Goal: Task Accomplishment & Management: Manage account settings

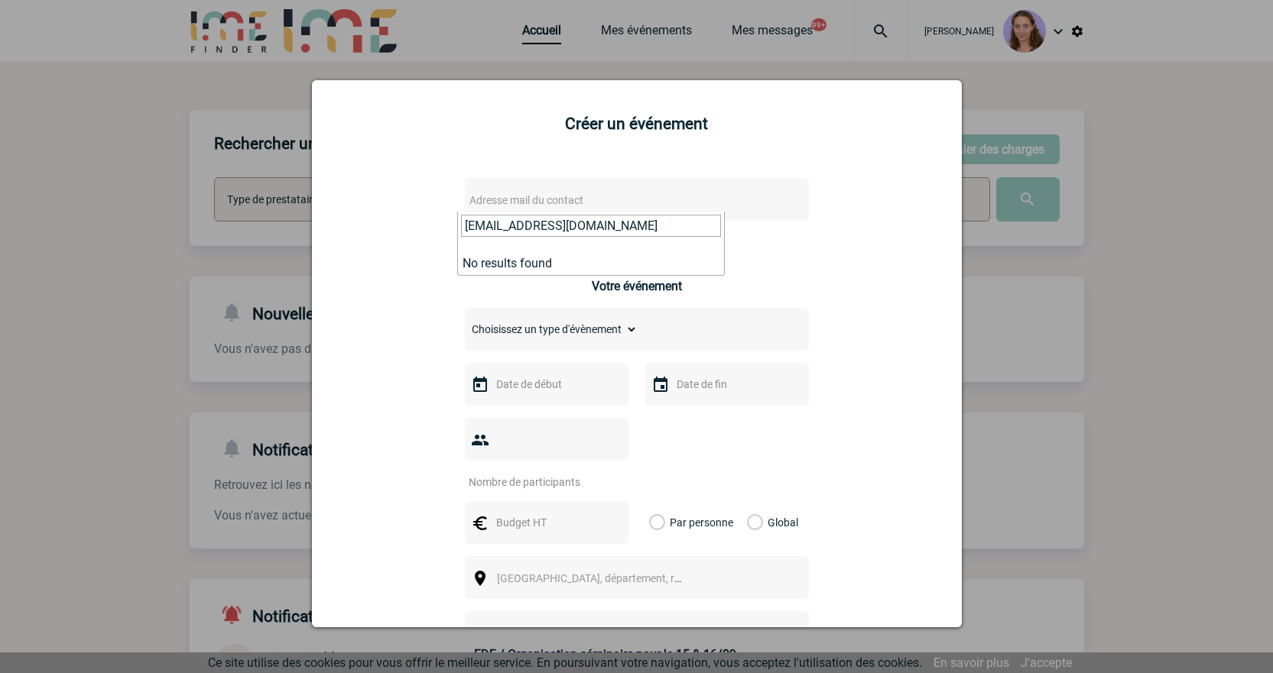
click at [572, 217] on input "[EMAIL_ADDRESS][DOMAIN_NAME]" at bounding box center [591, 226] width 260 height 22
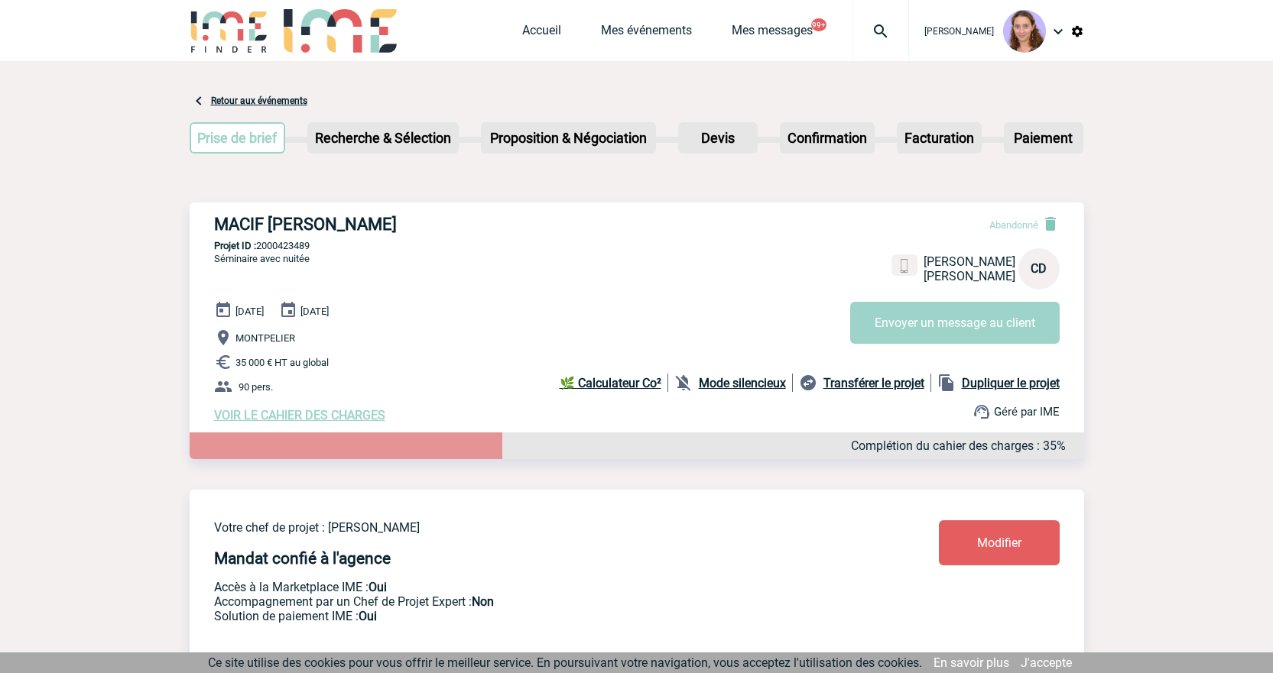
click at [549, 21] on div "Accueil Mes événements Mes messages 99+ Projet, client Projet, client" at bounding box center [715, 30] width 387 height 61
click at [549, 27] on link "Accueil" at bounding box center [541, 33] width 39 height 21
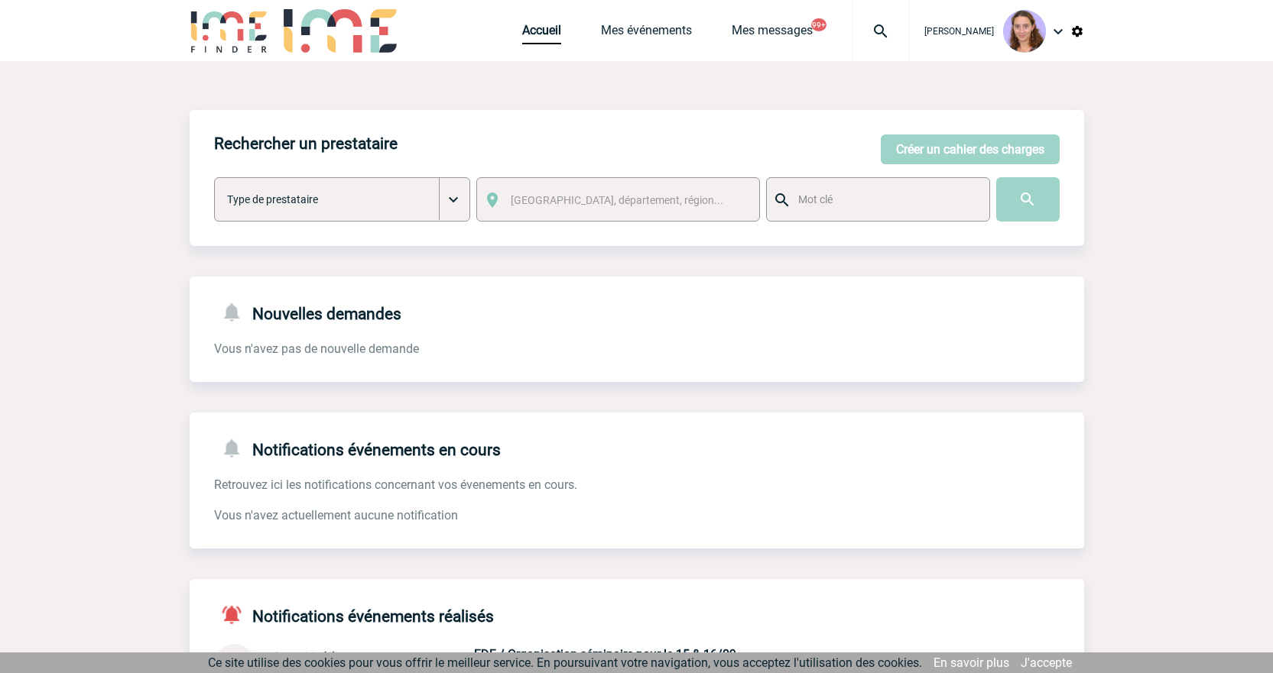
click at [903, 164] on div "Rechercher un prestataire [PERSON_NAME] un cahier des charges [PERSON_NAME] un …" at bounding box center [637, 178] width 894 height 136
click at [899, 155] on button "Créer un cahier des charges" at bounding box center [969, 150] width 179 height 30
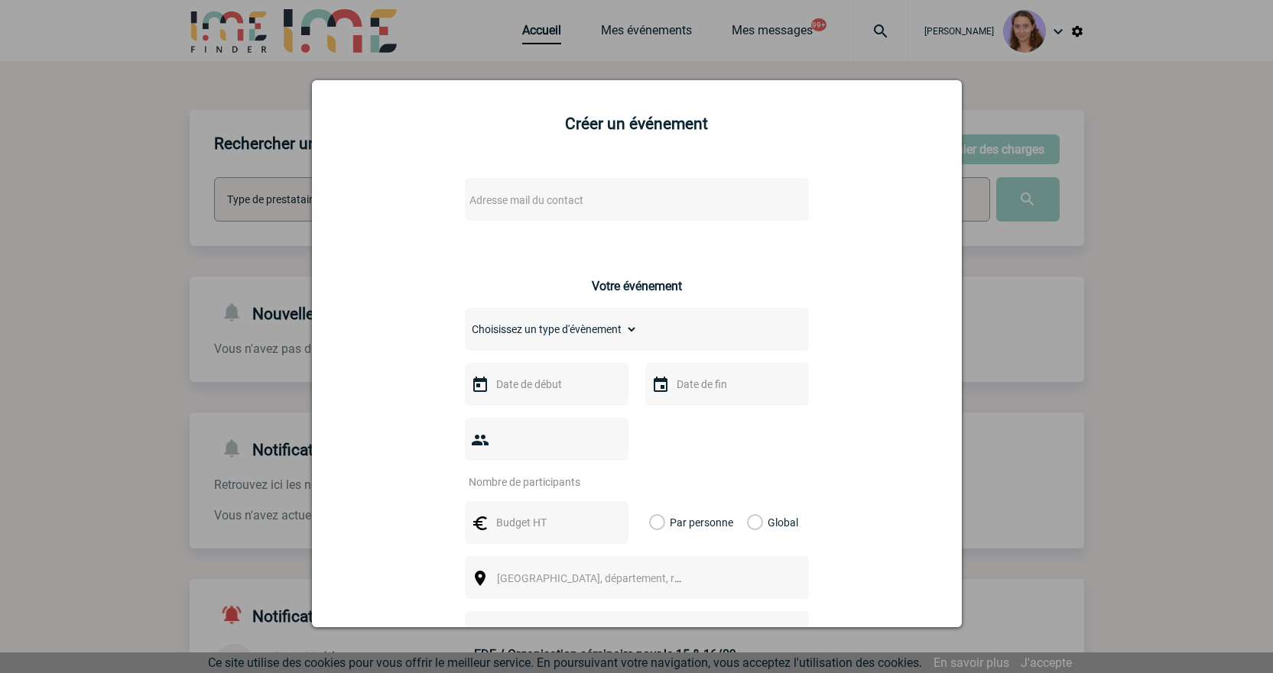
click at [515, 190] on span "Adresse mail du contact" at bounding box center [596, 200] width 267 height 21
type input "Najia.Chaouachi@sanofi.com"
click at [890, 66] on div at bounding box center [636, 336] width 1273 height 673
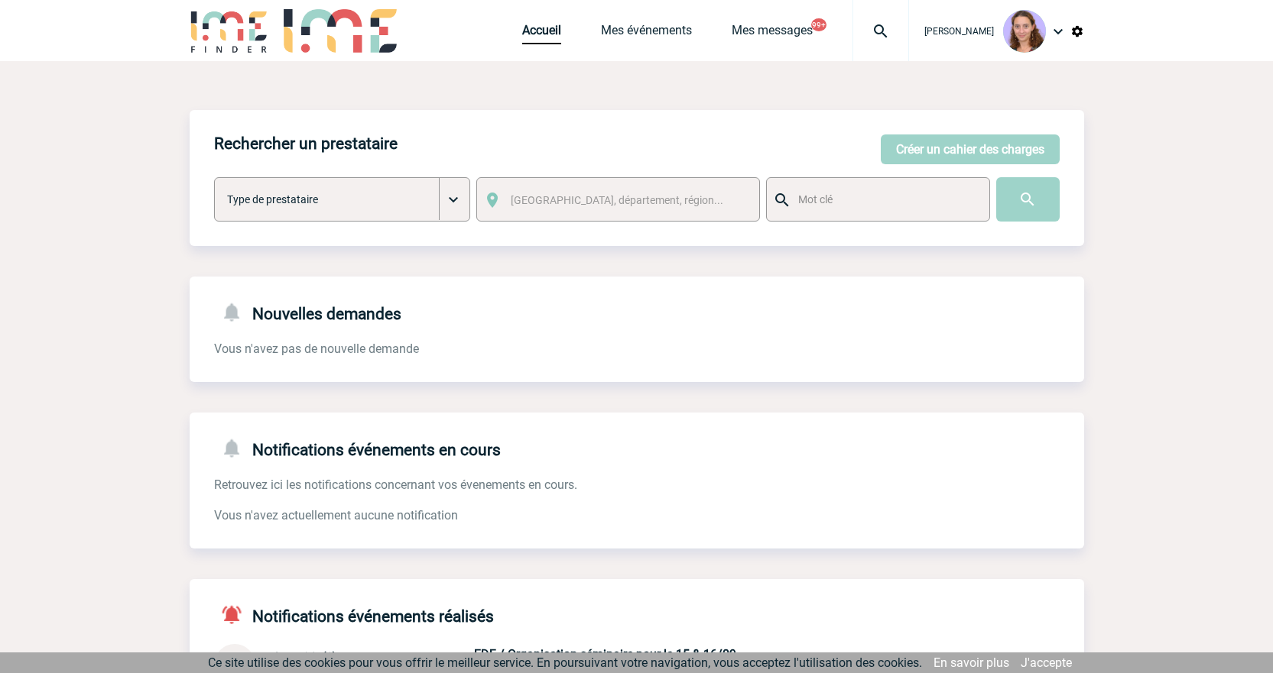
click at [875, 28] on img at bounding box center [880, 31] width 55 height 18
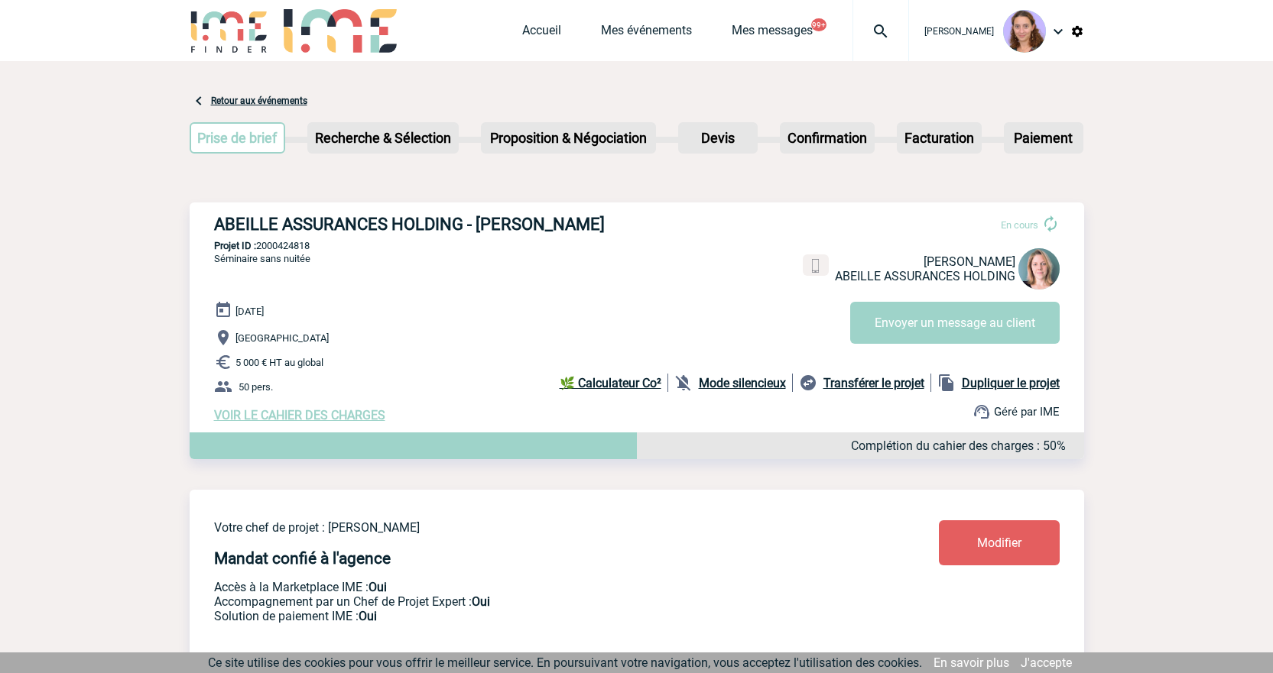
click at [880, 33] on img at bounding box center [880, 31] width 55 height 18
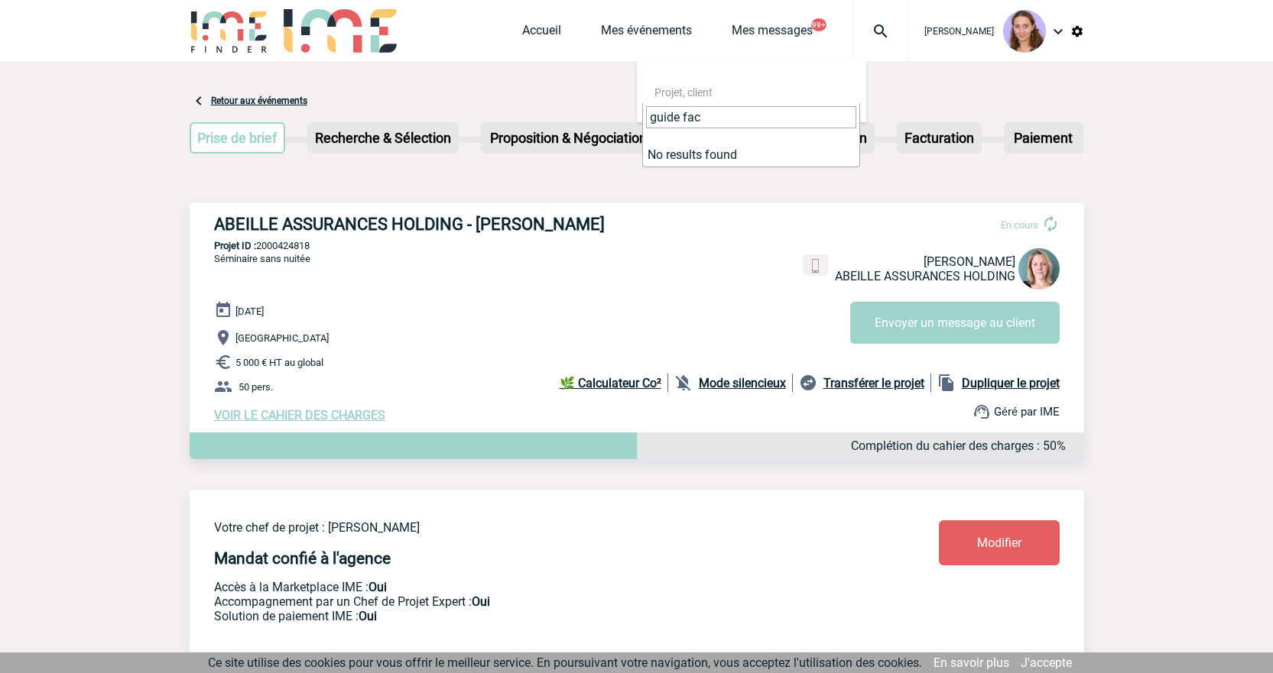
type input "guide fac"
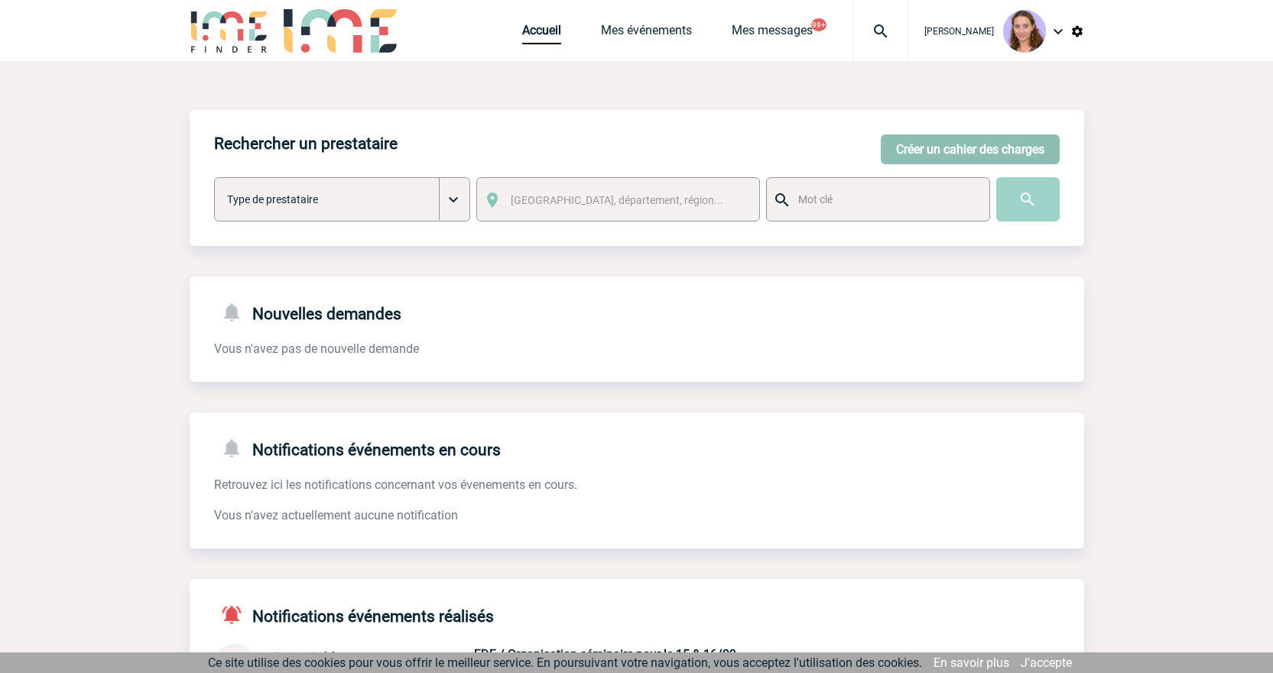
click at [926, 148] on button "Créer un cahier des charges" at bounding box center [969, 150] width 179 height 30
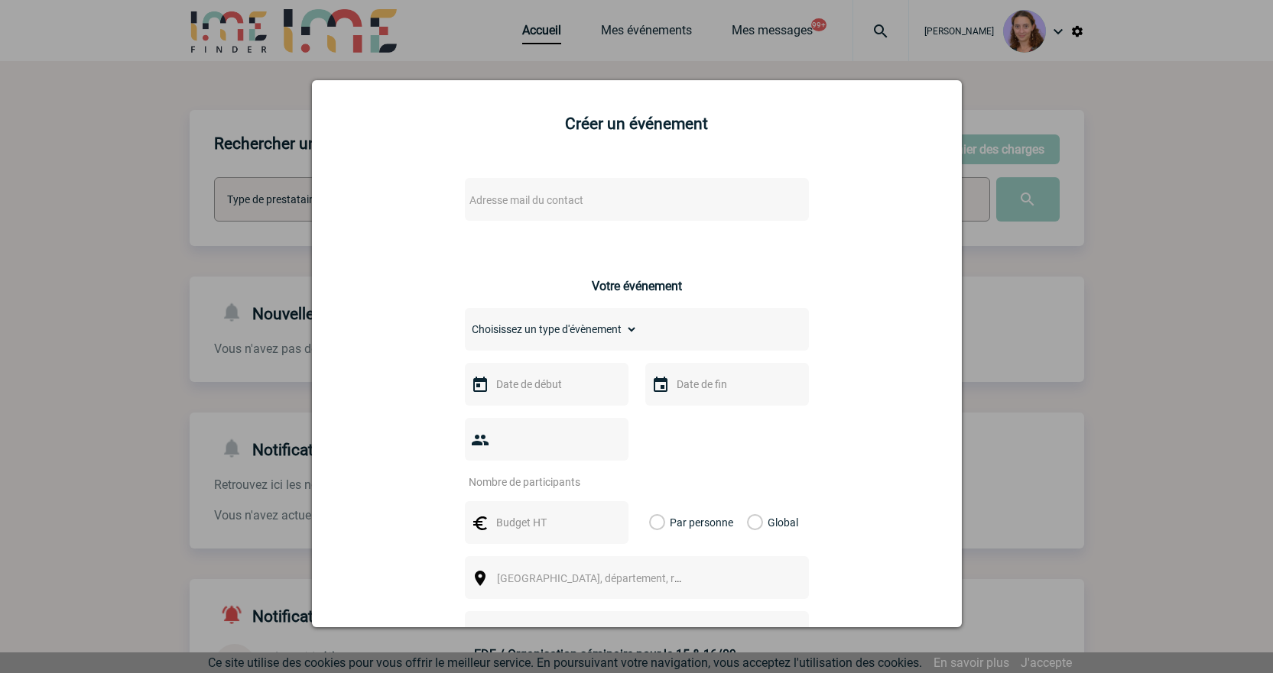
click at [582, 201] on span "Adresse mail du contact" at bounding box center [596, 200] width 267 height 21
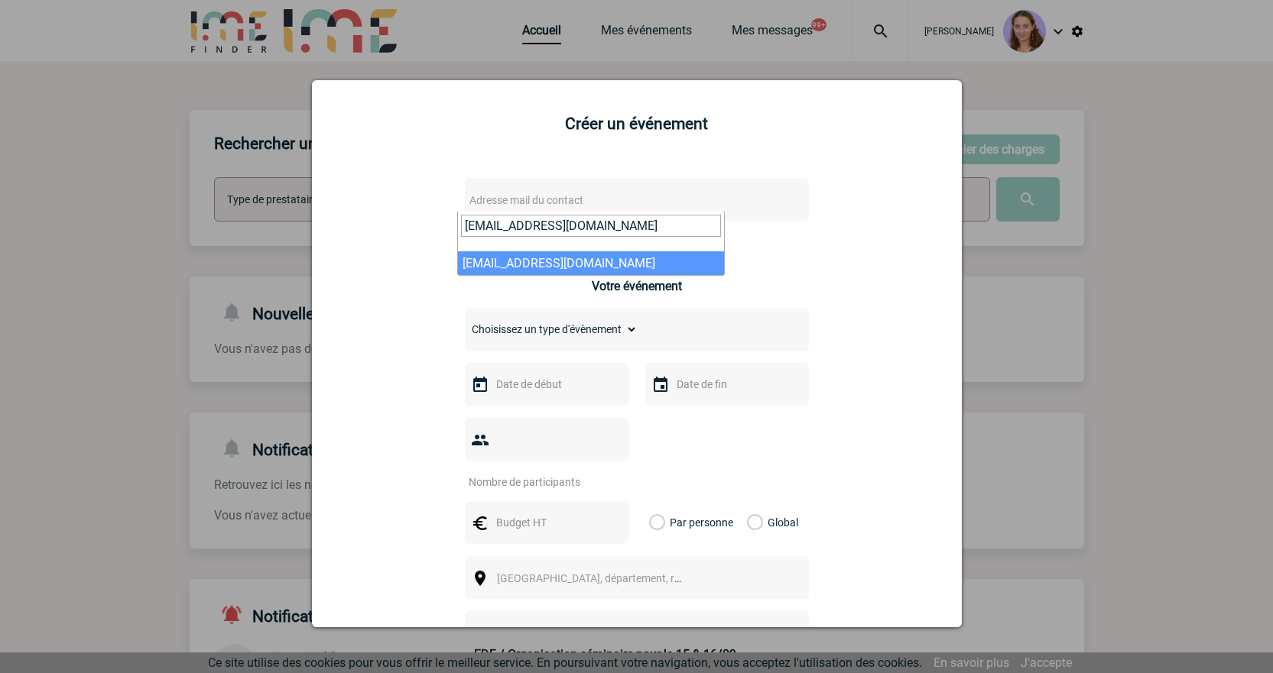
type input "[EMAIL_ADDRESS][DOMAIN_NAME]"
click at [846, 49] on div at bounding box center [636, 336] width 1273 height 673
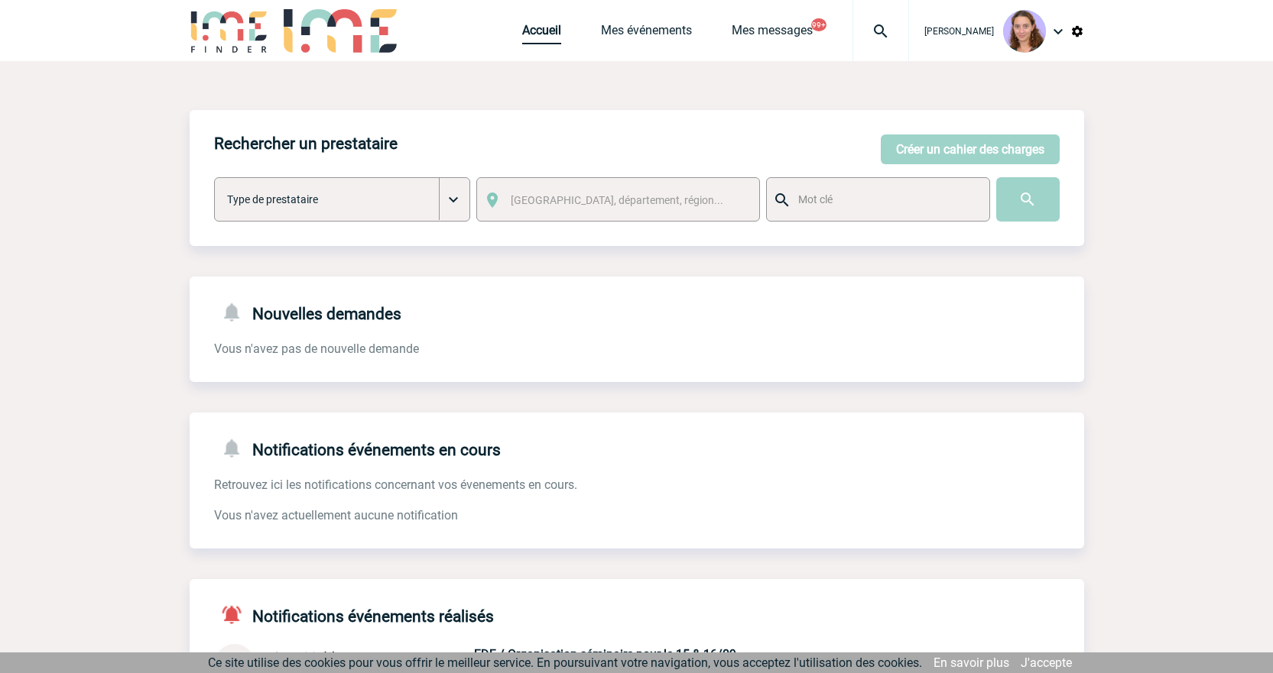
click at [547, 23] on link "Accueil" at bounding box center [541, 33] width 39 height 21
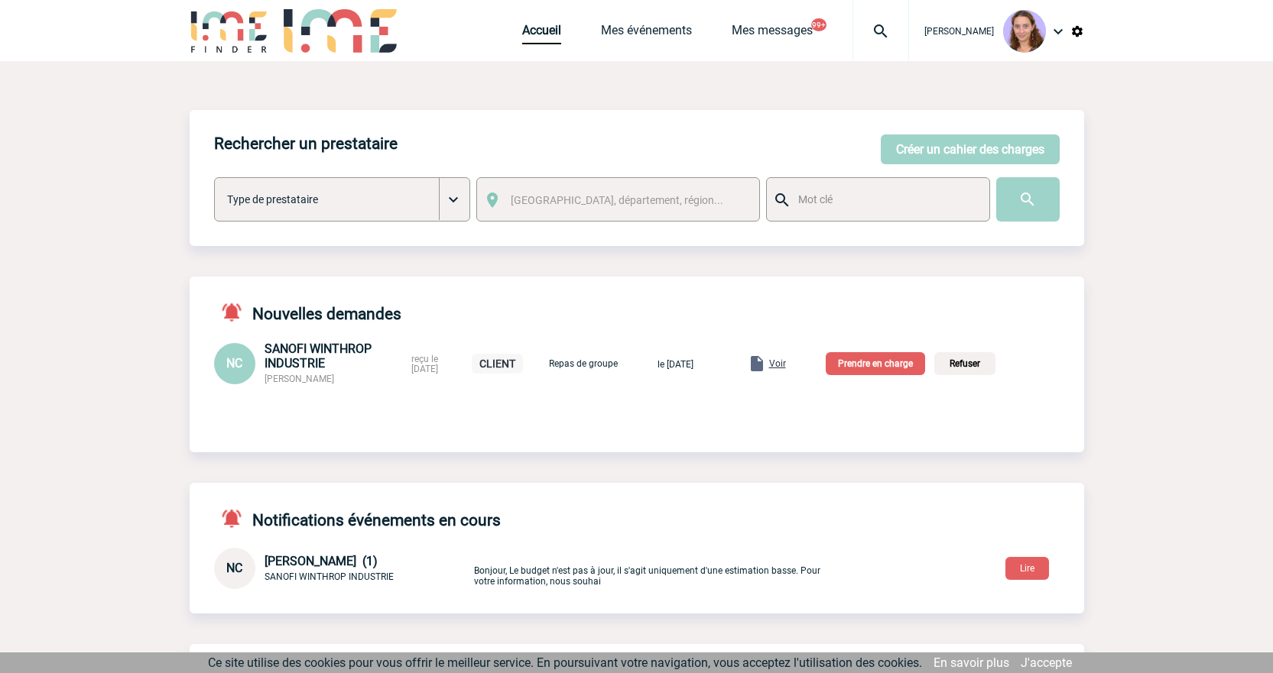
click at [906, 356] on p "Prendre en charge" at bounding box center [874, 363] width 99 height 23
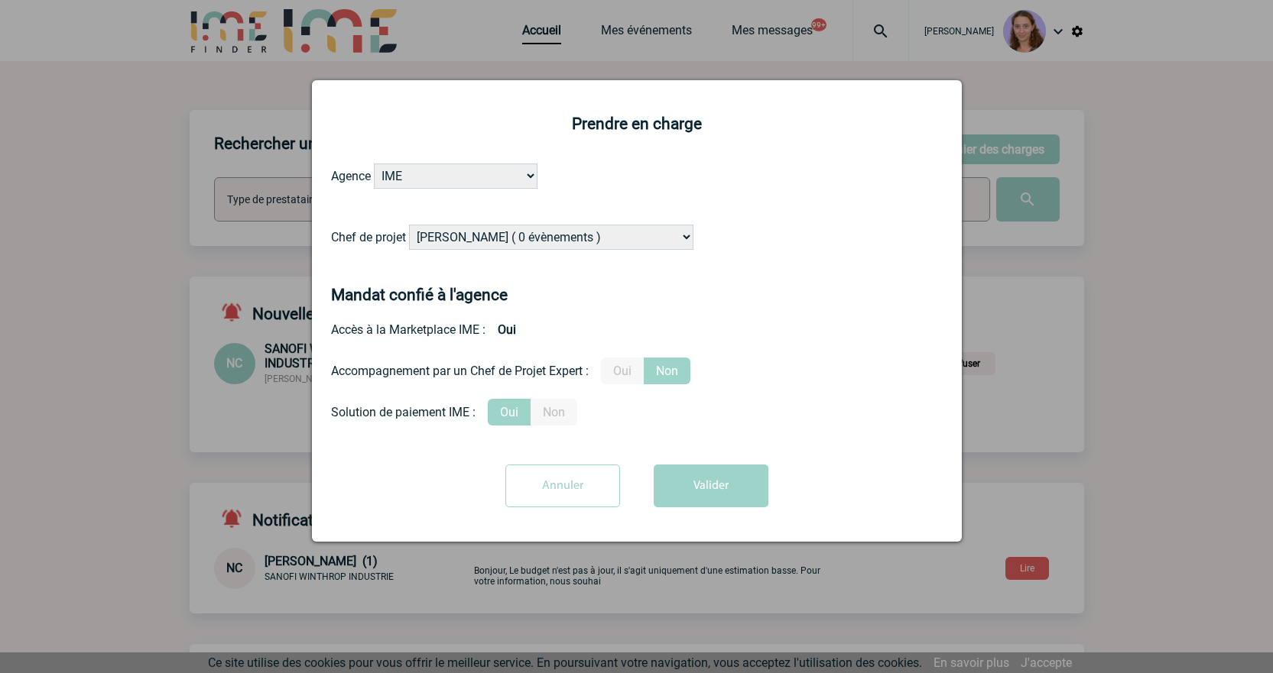
click at [527, 247] on select "Alizée VERLAGUET ( 0 évènements ) Anne GIRAUD ( 1196 évènements ) Anne-François…" at bounding box center [551, 237] width 284 height 25
select select "129741"
click at [410, 225] on select "Alizée VERLAGUET ( 0 évènements ) Anne GIRAUD ( 1196 évènements ) Anne-François…" at bounding box center [551, 237] width 284 height 25
click at [698, 506] on button "Valider" at bounding box center [710, 486] width 115 height 43
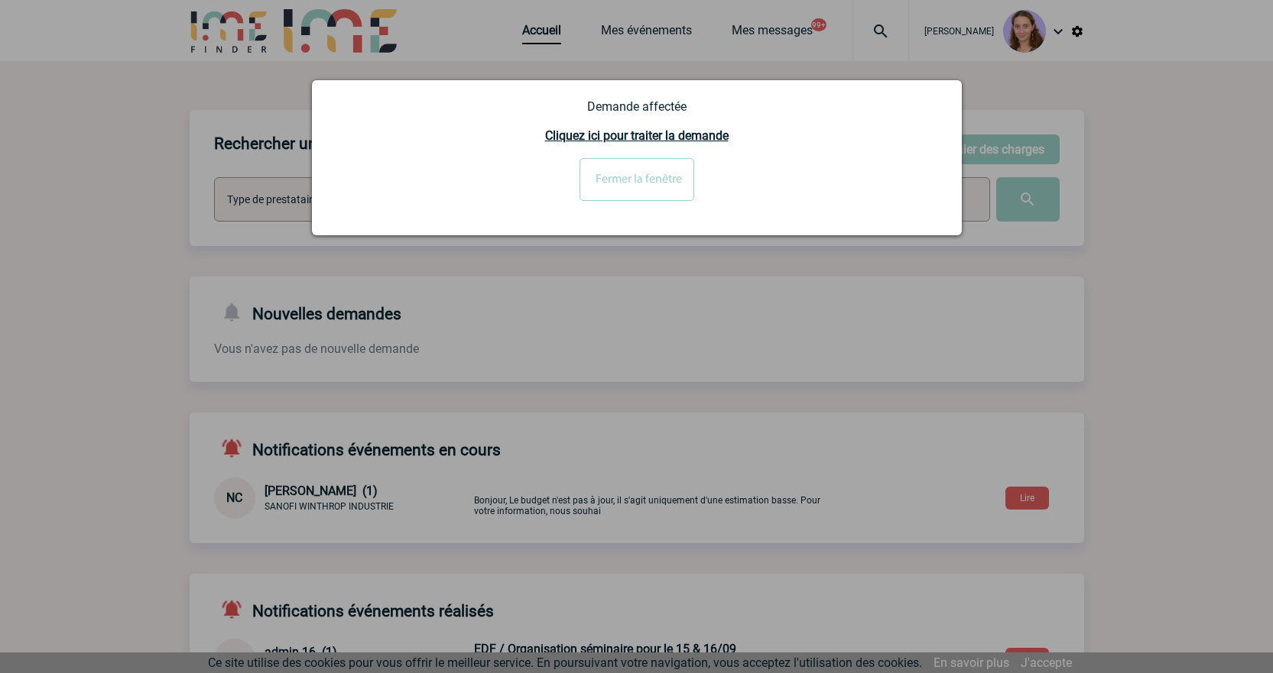
click at [882, 28] on div at bounding box center [636, 336] width 1273 height 673
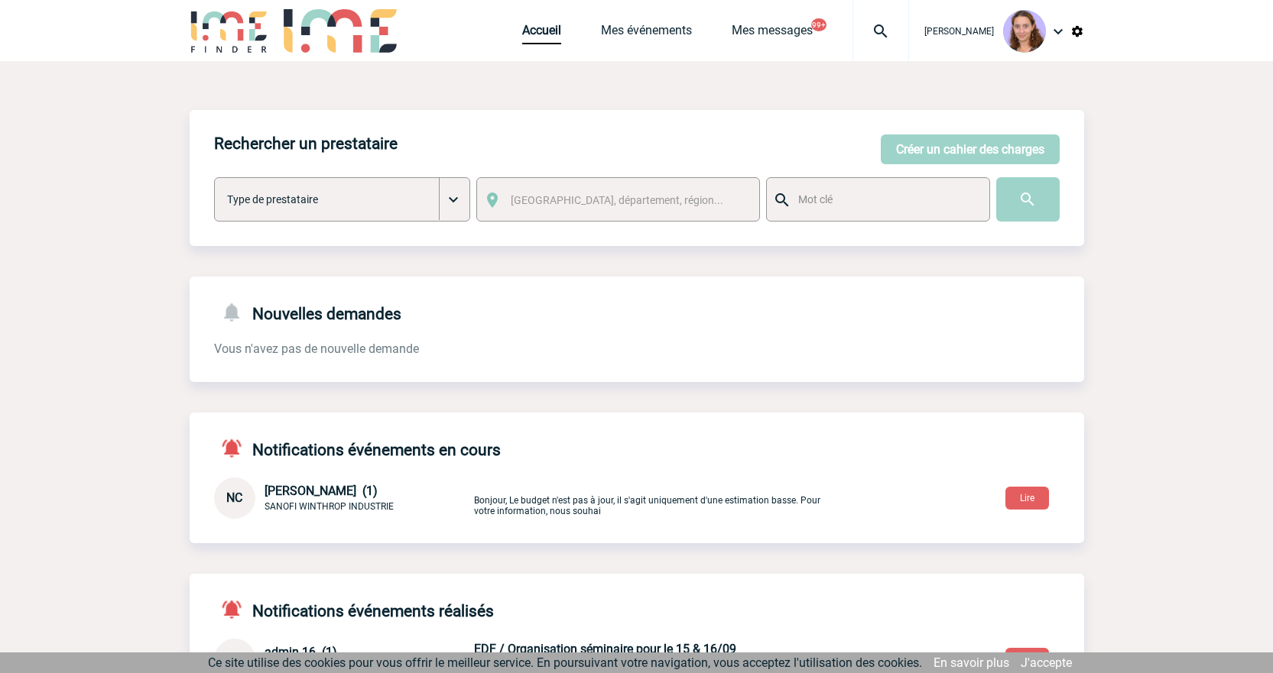
click at [882, 28] on img at bounding box center [880, 31] width 55 height 18
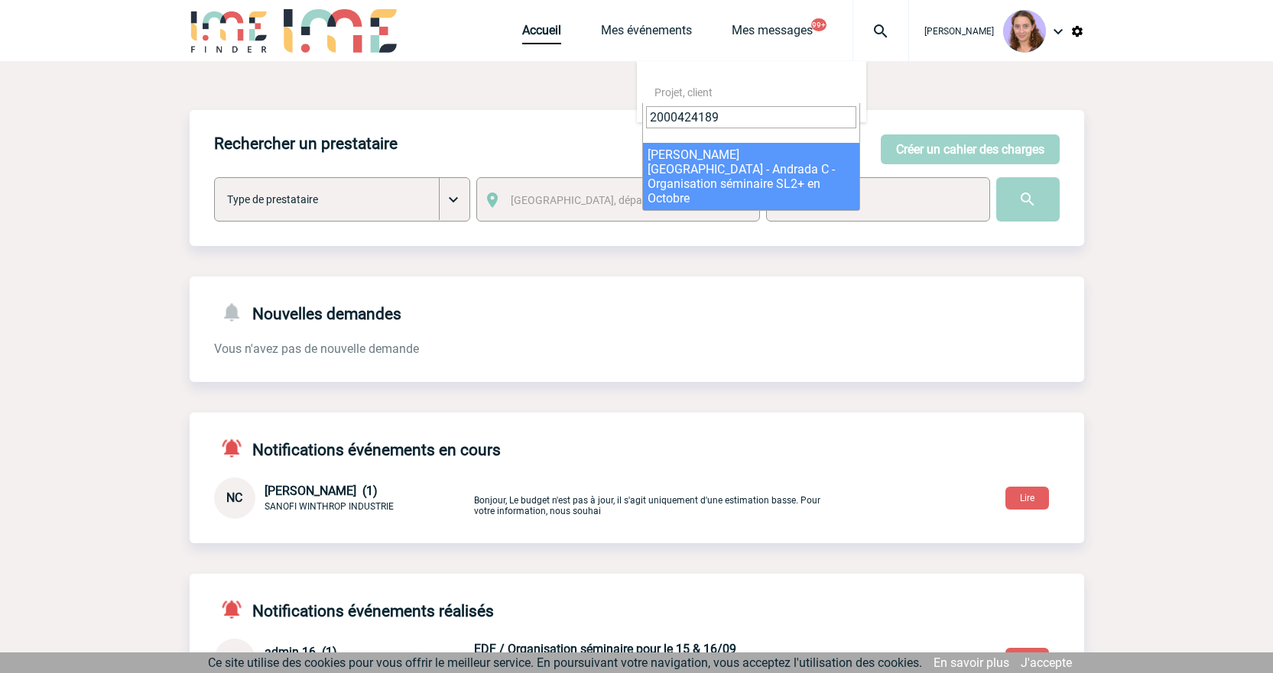
type input "2000424189"
select select "23690"
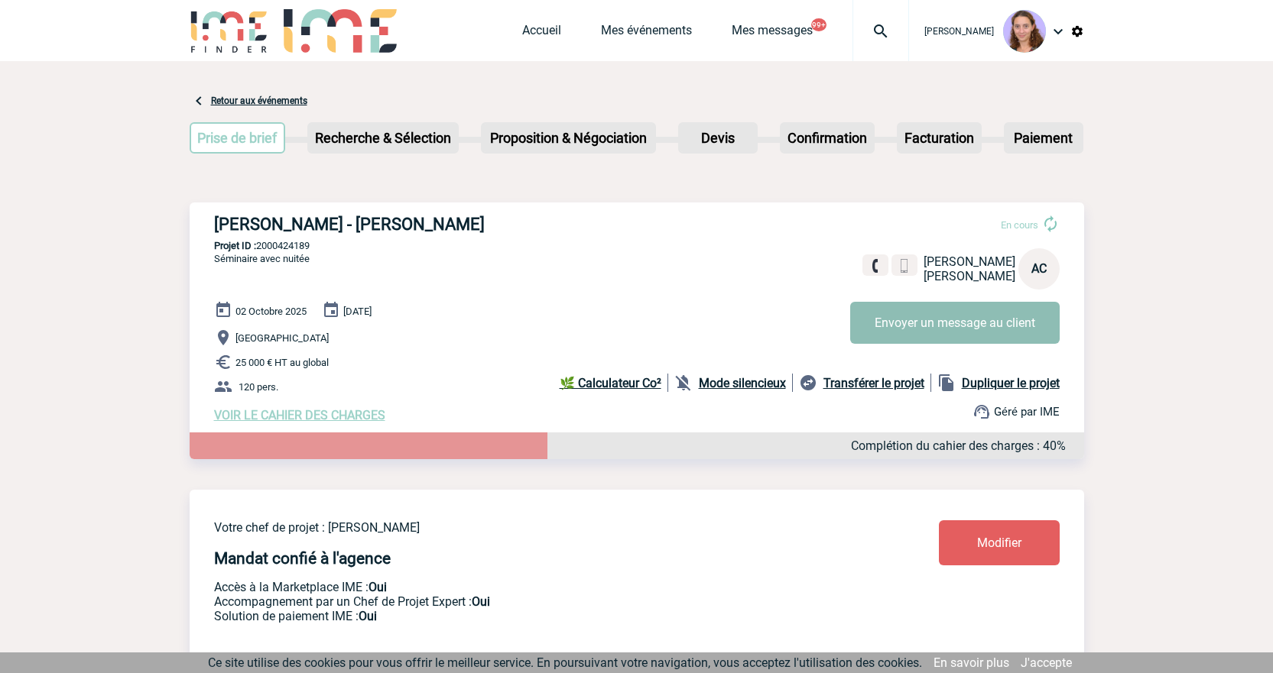
click at [966, 316] on button "Envoyer un message au client" at bounding box center [954, 323] width 209 height 42
